Goal: Check status

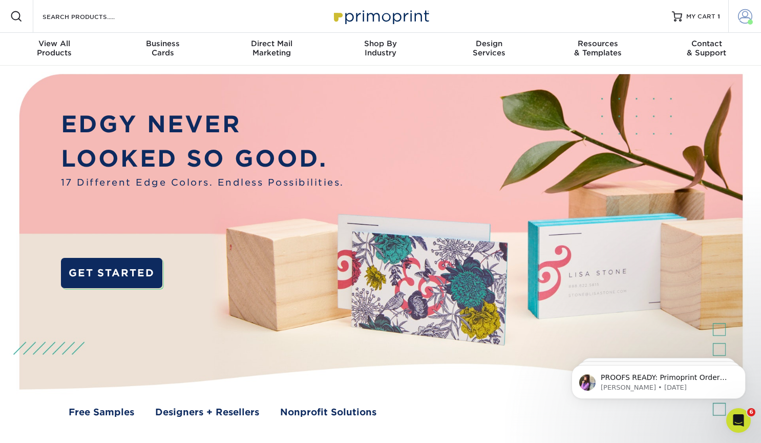
click at [740, 16] on span at bounding box center [745, 16] width 14 height 14
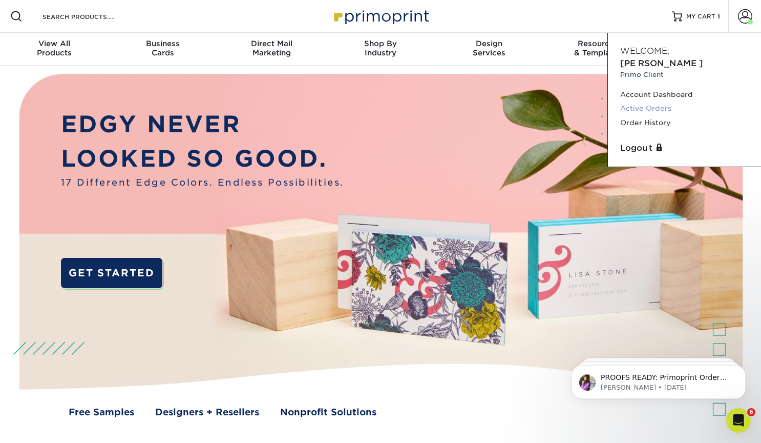
click at [646, 101] on link "Active Orders" at bounding box center [684, 108] width 129 height 14
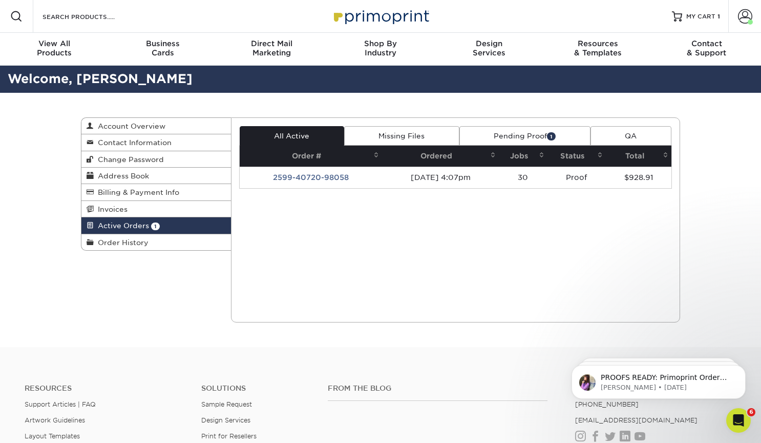
click at [541, 134] on link "Pending Proof 1" at bounding box center [524, 135] width 131 height 19
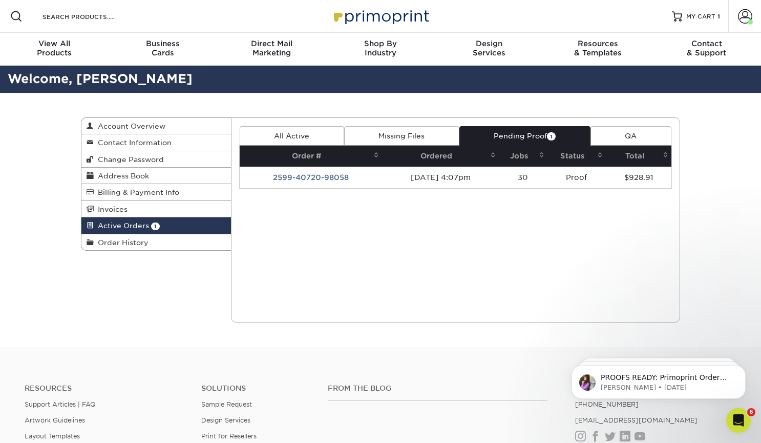
click at [549, 133] on span "1" at bounding box center [551, 136] width 9 height 8
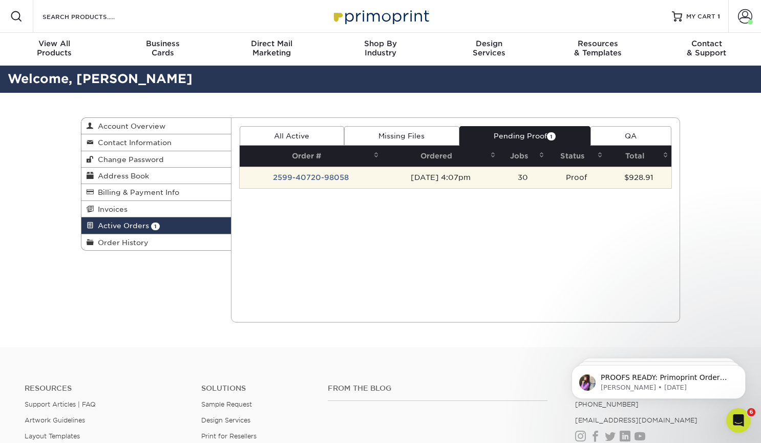
click at [286, 178] on td "2599-40720-98058" at bounding box center [311, 177] width 143 height 22
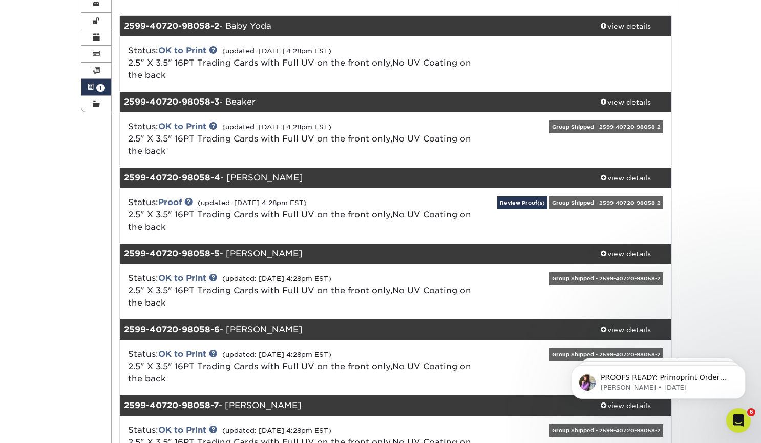
scroll to position [140, 0]
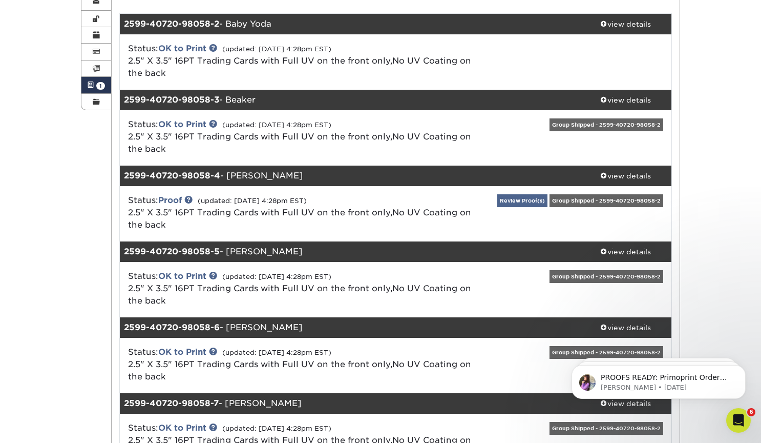
click at [548, 198] on link "Review Proof(s)" at bounding box center [522, 200] width 50 height 13
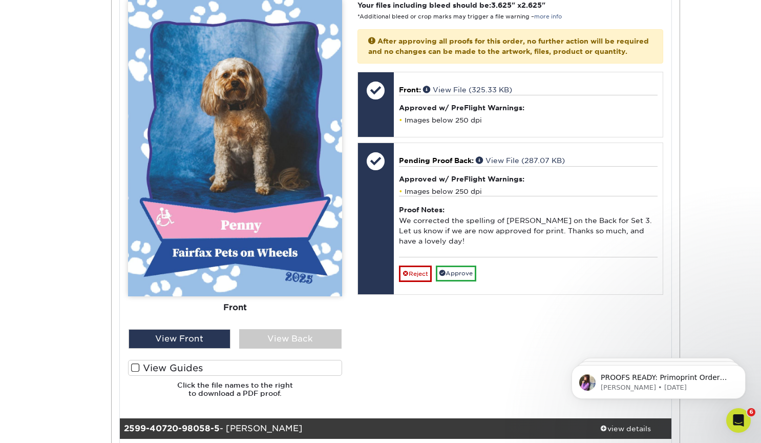
scroll to position [579, 0]
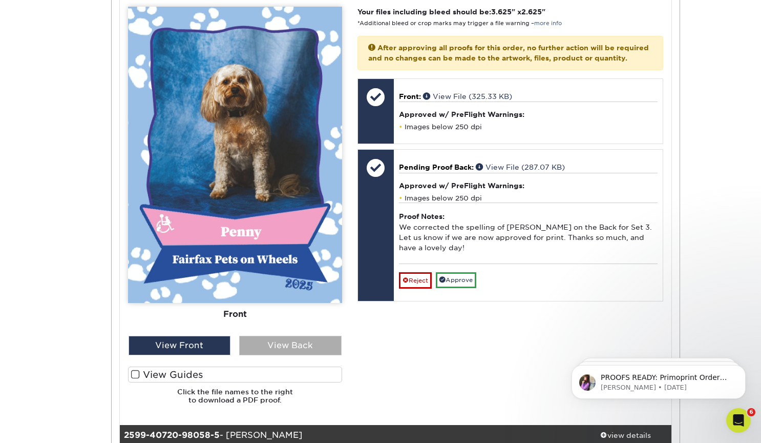
click at [287, 346] on div "View Back" at bounding box center [290, 344] width 102 height 19
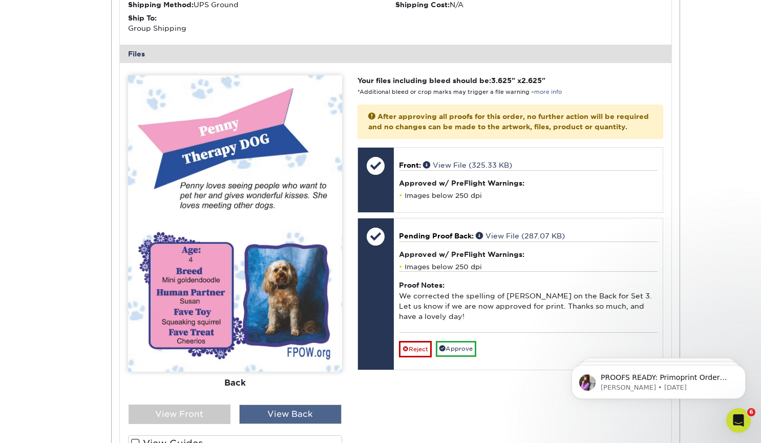
scroll to position [497, 0]
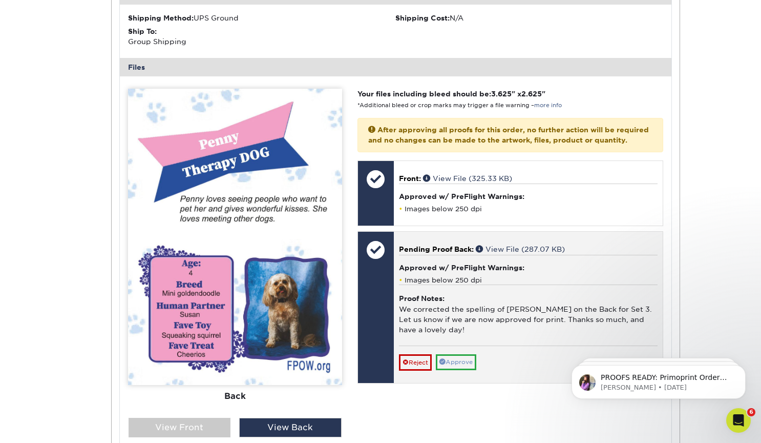
click at [459, 356] on link "Approve" at bounding box center [456, 362] width 40 height 16
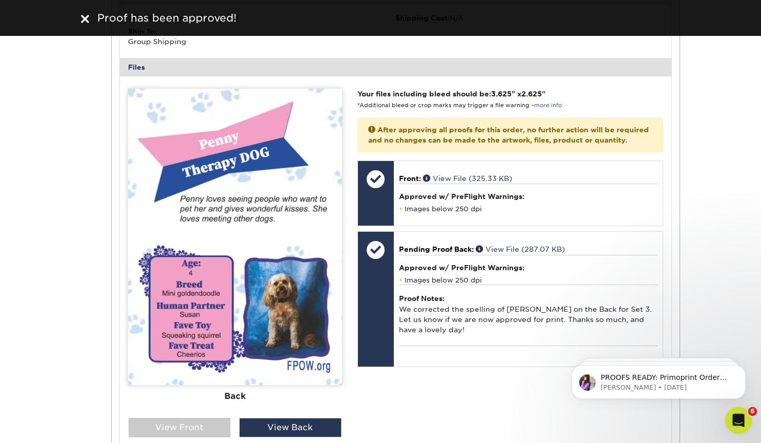
click at [742, 416] on icon "Open Intercom Messenger" at bounding box center [737, 418] width 17 height 17
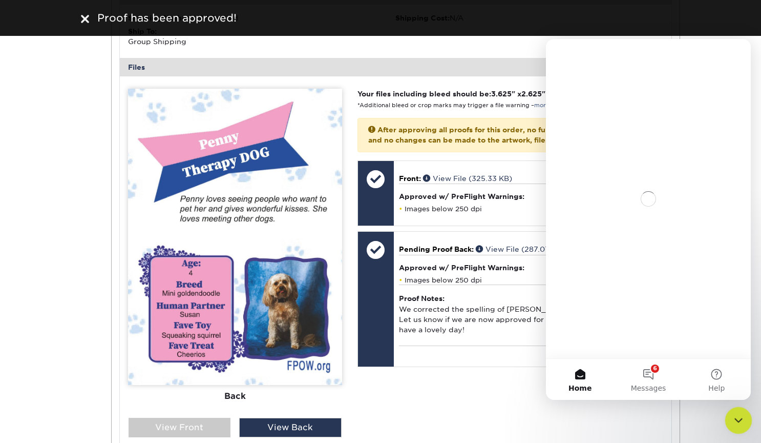
scroll to position [0, 0]
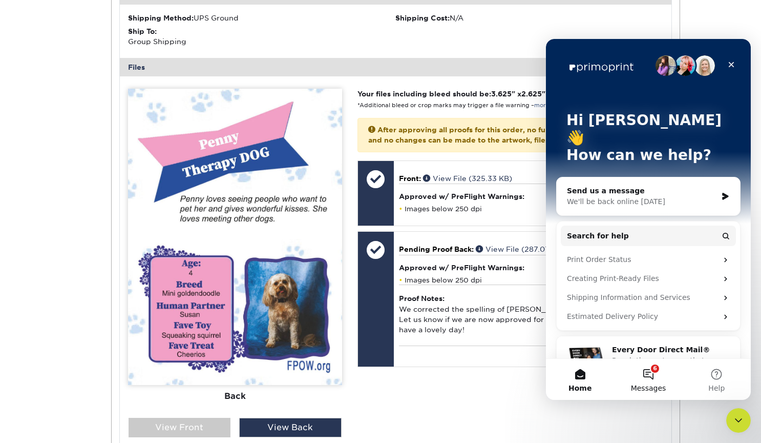
click at [652, 372] on button "6 Messages" at bounding box center [648, 379] width 68 height 41
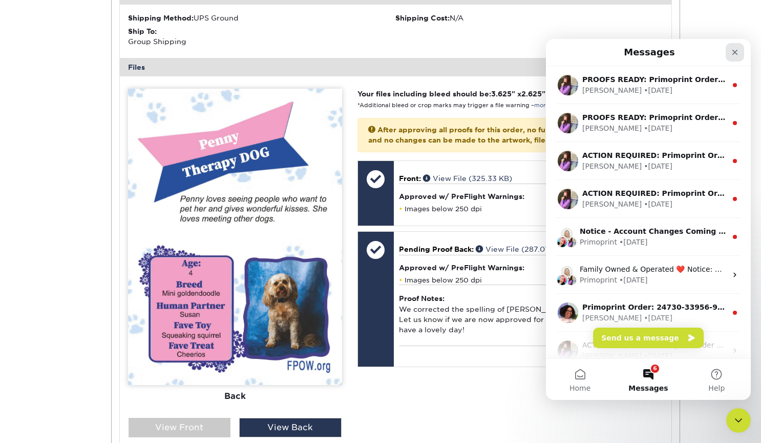
click at [735, 51] on icon "Close" at bounding box center [735, 52] width 8 height 8
